Goal: Find contact information: Find contact information

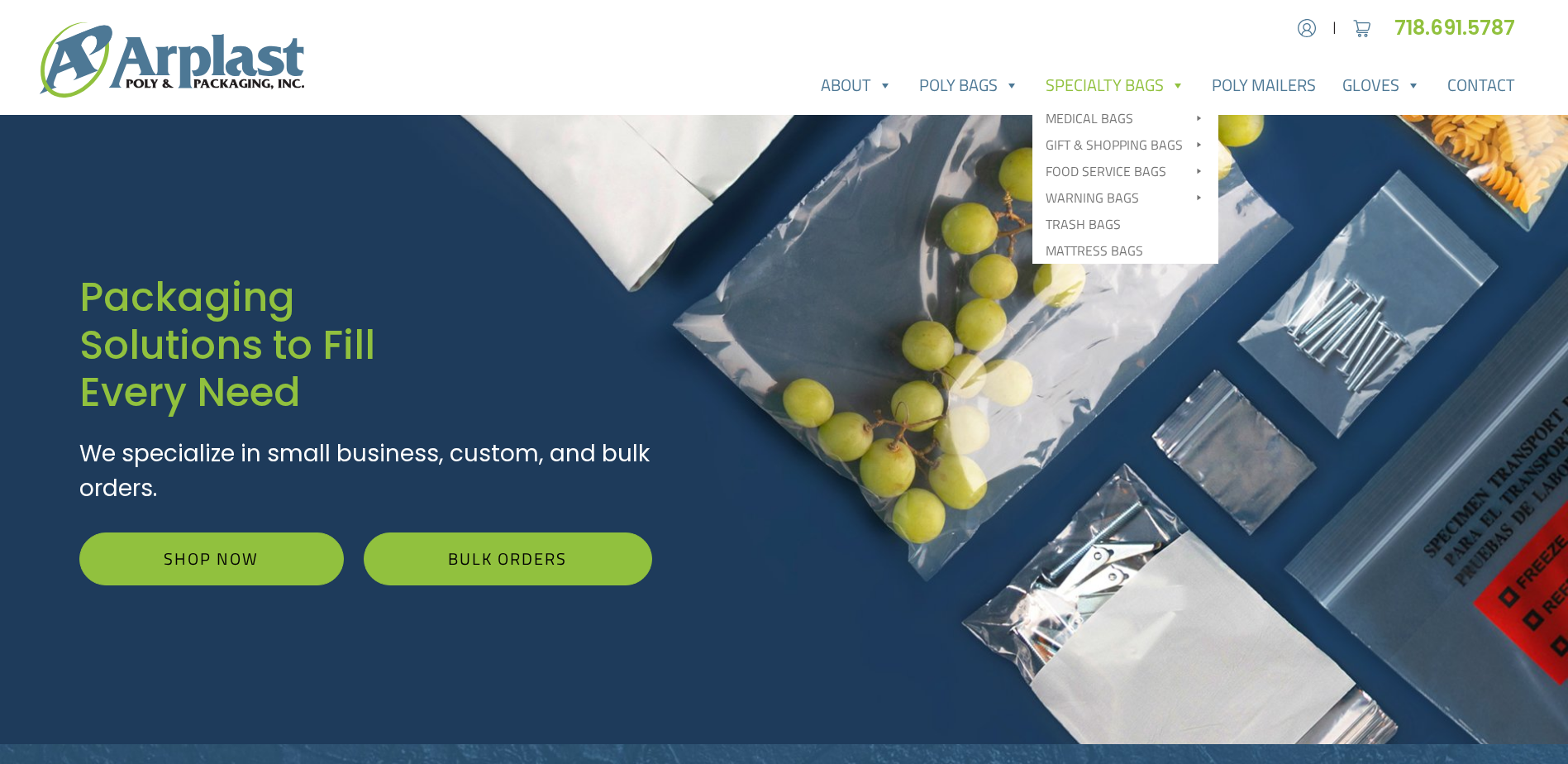
click at [1084, 86] on link "Specialty Bags" at bounding box center [1115, 85] width 166 height 33
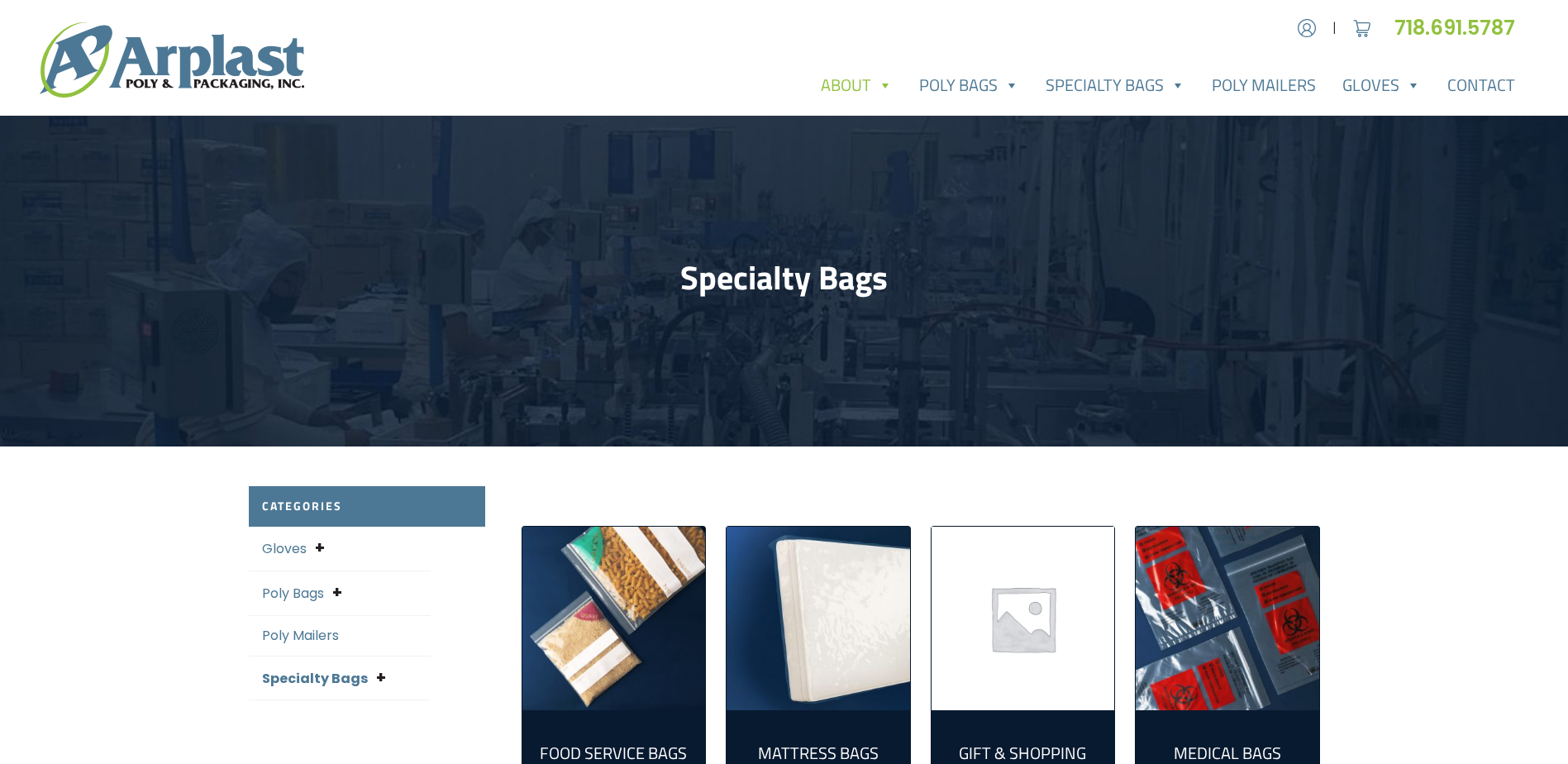
click at [866, 82] on link "About" at bounding box center [857, 85] width 98 height 33
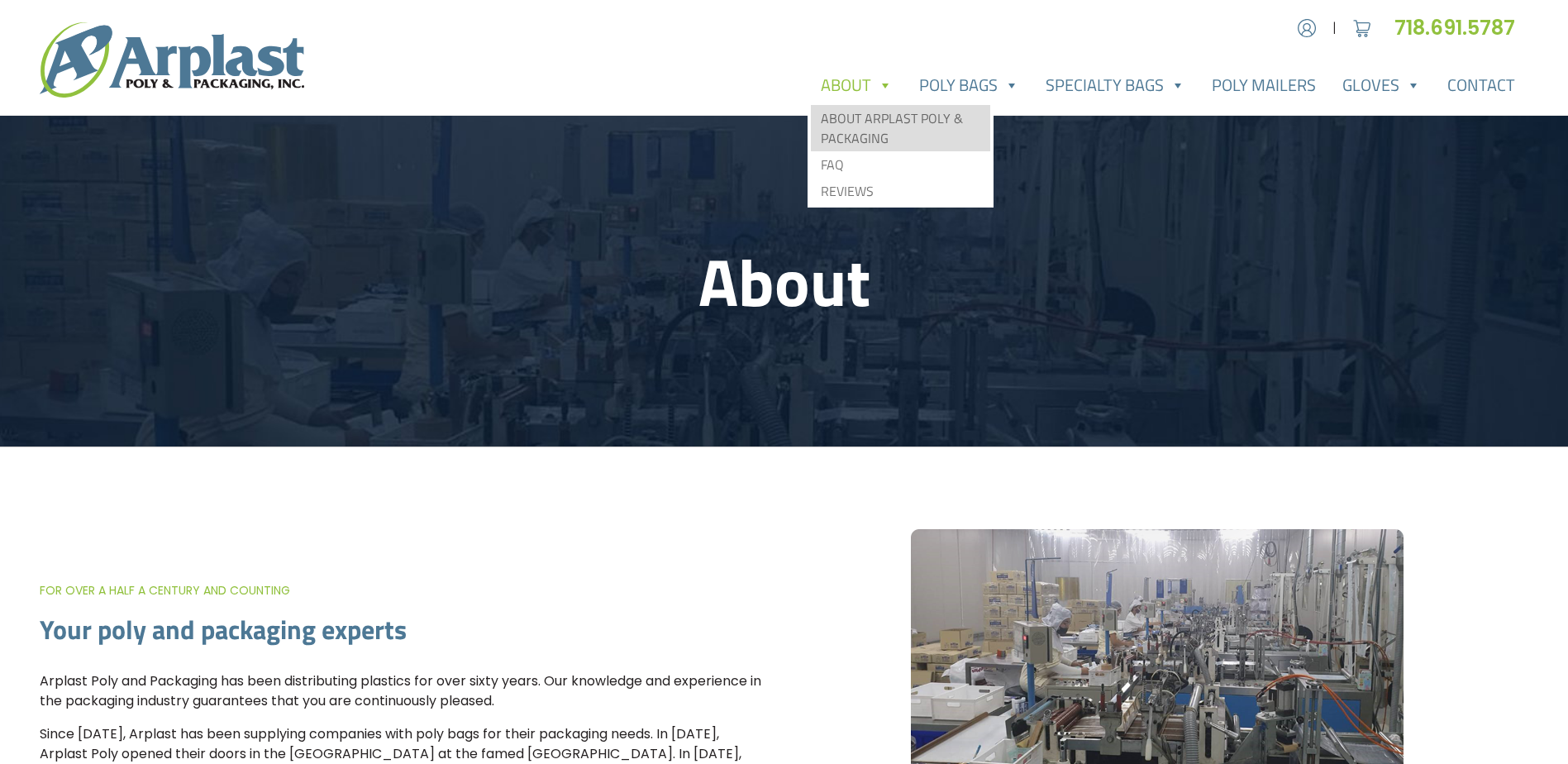
click at [860, 128] on link "About Arplast Poly & Packaging" at bounding box center [901, 128] width 180 height 46
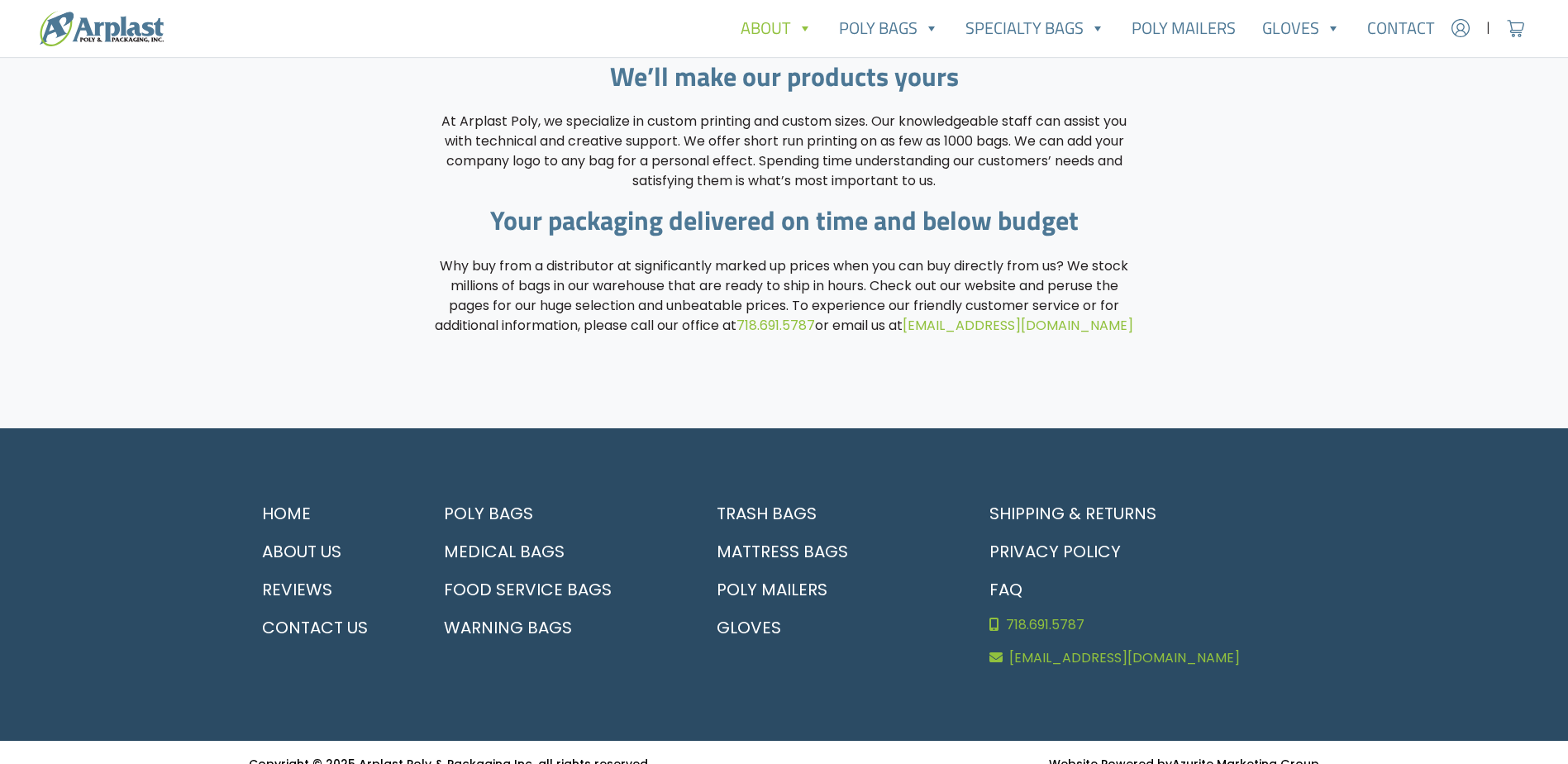
scroll to position [1924, 0]
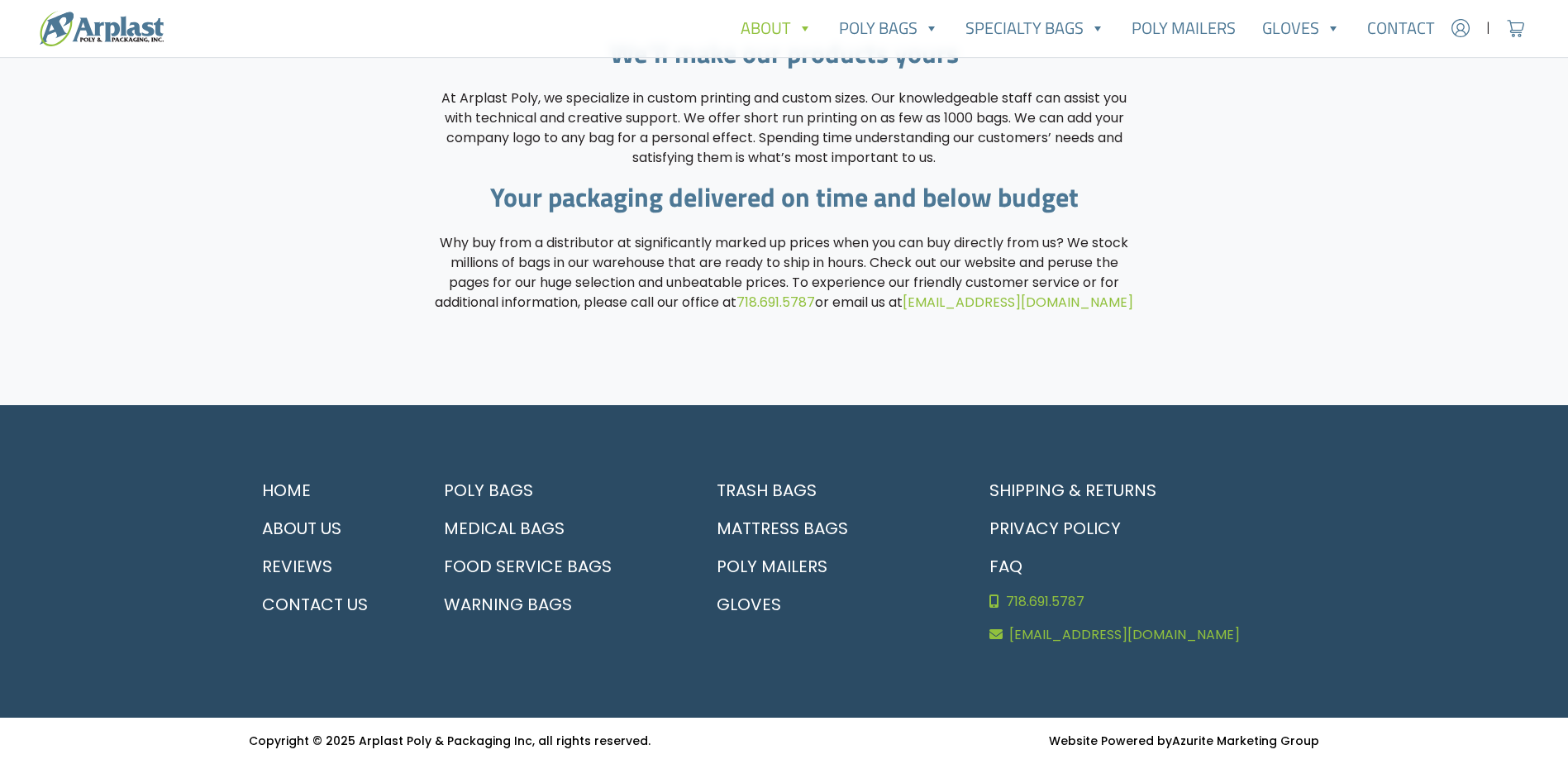
drag, startPoint x: 1143, startPoint y: 300, endPoint x: 927, endPoint y: 303, distance: 216.0
click at [927, 303] on div "We’ll make our products yours At [GEOGRAPHIC_DATA] Poly, we specialize in custo…" at bounding box center [784, 181] width 727 height 289
copy p "t [EMAIL_ADDRESS][DOMAIN_NAME]"
